Goal: Contribute content: Add original content to the website for others to see

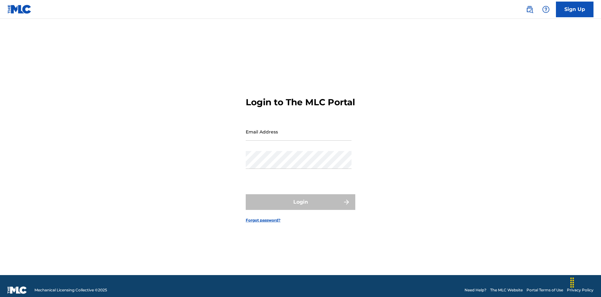
scroll to position [8, 0]
click at [298, 129] on input "Email Address" at bounding box center [299, 132] width 106 height 18
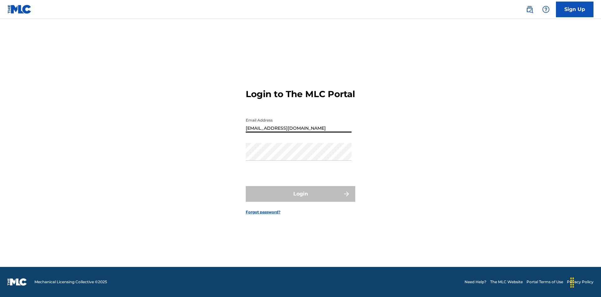
type input "Duke.McTesterson@gmail.com"
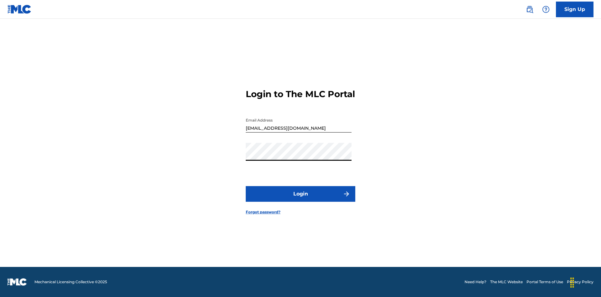
click at [300, 199] on button "Login" at bounding box center [301, 194] width 110 height 16
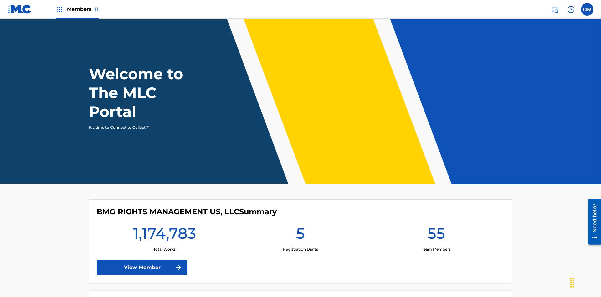
click at [77, 9] on span "Members 11" at bounding box center [83, 9] width 32 height 7
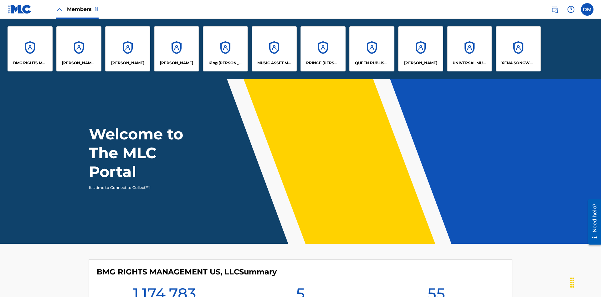
click at [469, 63] on p "UNIVERSAL MUSIC PUB GROUP" at bounding box center [469, 63] width 34 height 6
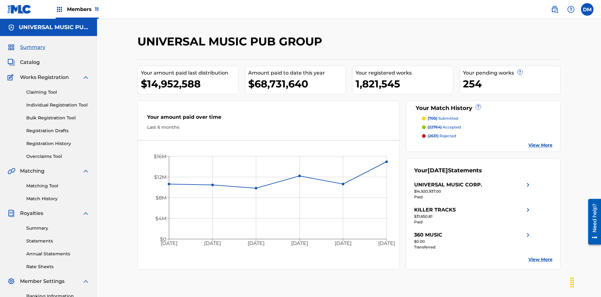
click at [58, 102] on link "Individual Registration Tool" at bounding box center [57, 105] width 63 height 7
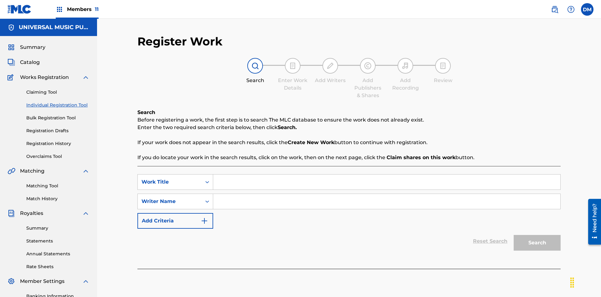
click at [386, 174] on input "Search Form" at bounding box center [386, 181] width 347 height 15
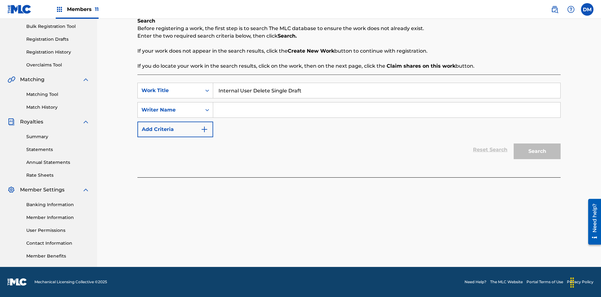
type input "Internal User Delete Single Draft"
click at [386, 110] on input "Search Form" at bounding box center [386, 109] width 347 height 15
type input "Test"
click at [537, 151] on button "Search" at bounding box center [536, 151] width 47 height 16
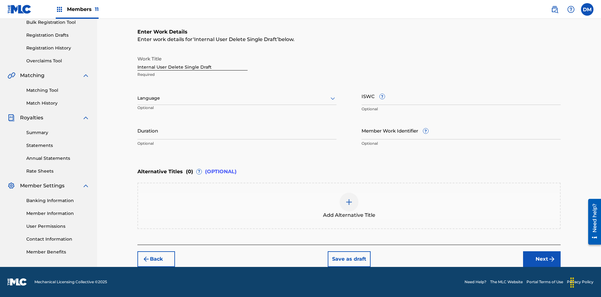
click at [192, 61] on input "Internal User Delete Single Draft" at bounding box center [192, 62] width 110 height 18
type input "Internal User Delete Single Draft"
click at [349, 258] on button "Save as draft" at bounding box center [349, 259] width 43 height 16
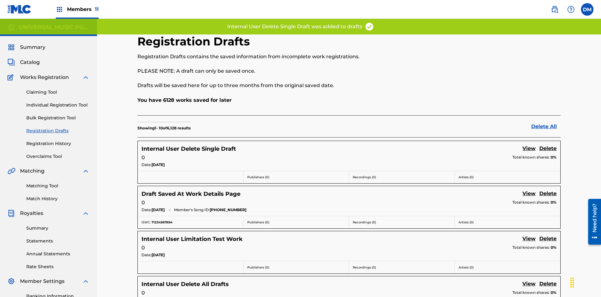
click at [587, 9] on label at bounding box center [587, 9] width 13 height 13
click at [587, 9] on input "DM Duke McTesterson duke.mctesterson@gmail.com Profile Log out" at bounding box center [587, 9] width 0 height 0
click at [526, 78] on p "Log out" at bounding box center [526, 78] width 15 height 6
click at [587, 9] on input "DM Duke McTesterson duke.mctesterson@gmail.com Profile Log out" at bounding box center [587, 9] width 0 height 0
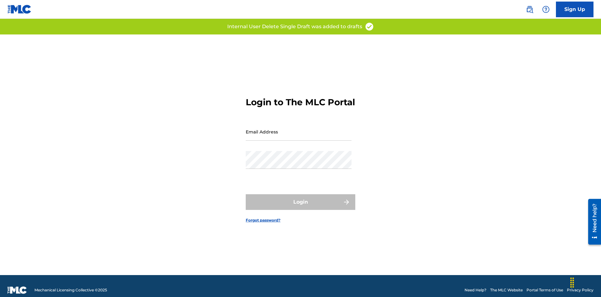
scroll to position [8, 0]
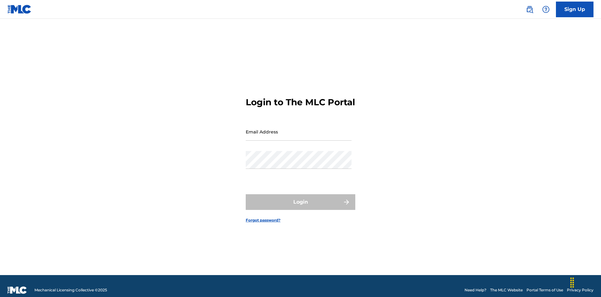
click at [298, 129] on input "Email Address" at bounding box center [299, 132] width 106 height 18
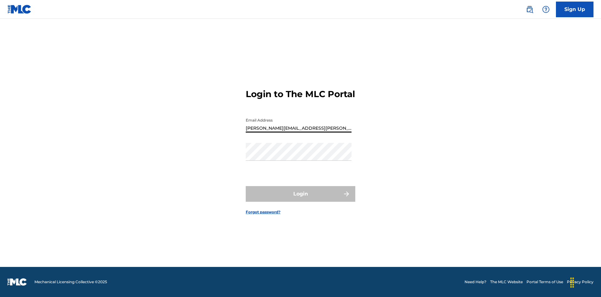
type input "[PERSON_NAME][EMAIL_ADDRESS][PERSON_NAME][DOMAIN_NAME]"
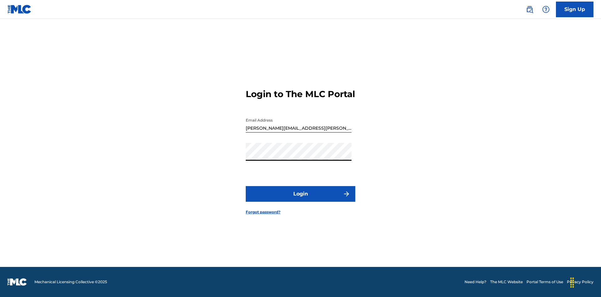
click at [300, 199] on button "Login" at bounding box center [301, 194] width 110 height 16
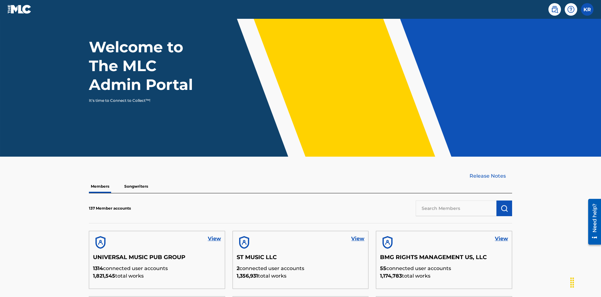
click at [456, 200] on input "text" at bounding box center [455, 208] width 81 height 16
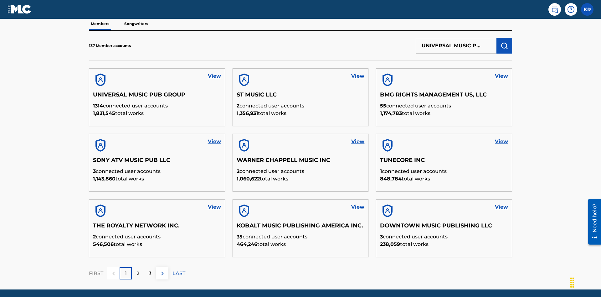
scroll to position [0, 20]
type input "UNIVERSAL MUSIC PUB GROUP"
click at [504, 42] on img "submit" at bounding box center [504, 46] width 8 height 8
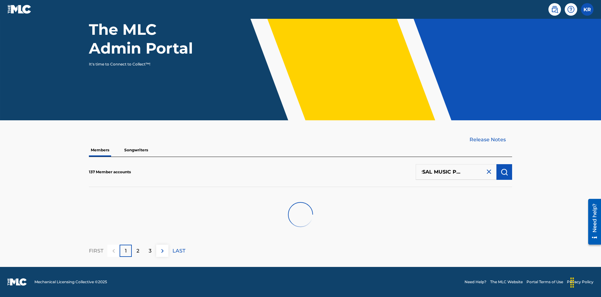
scroll to position [63, 0]
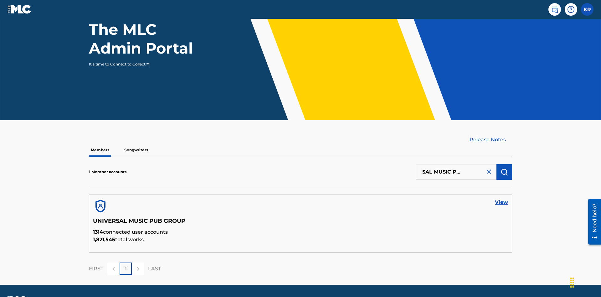
click at [501, 198] on link "View" at bounding box center [501, 202] width 13 height 8
